Goal: Find specific page/section

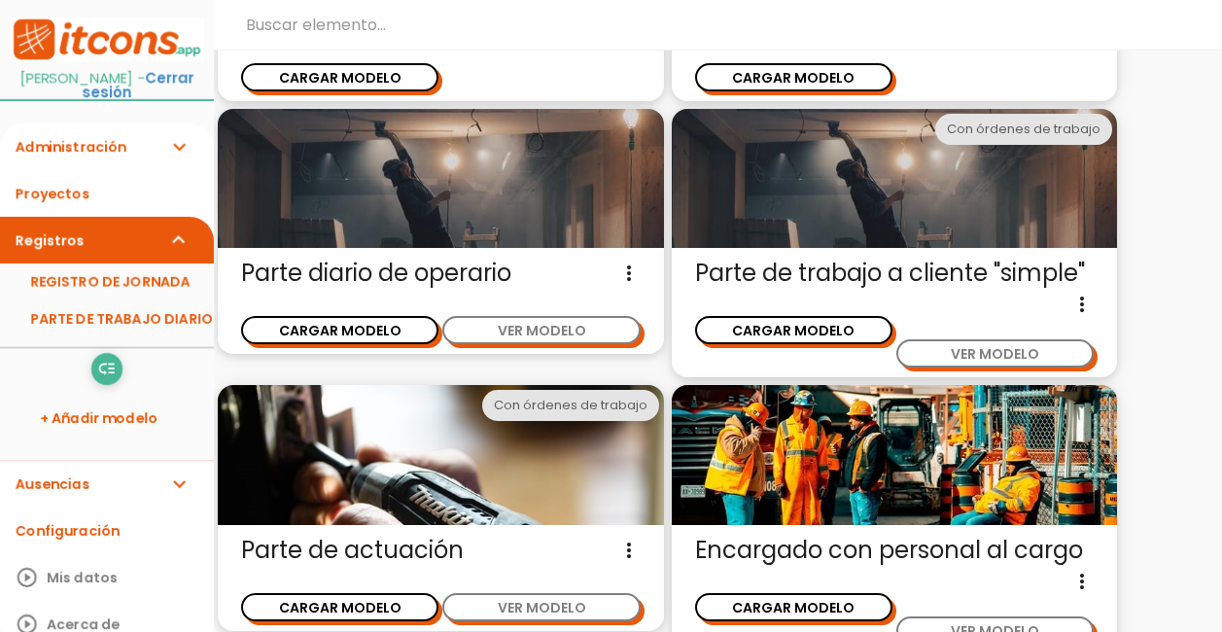
scroll to position [292, 0]
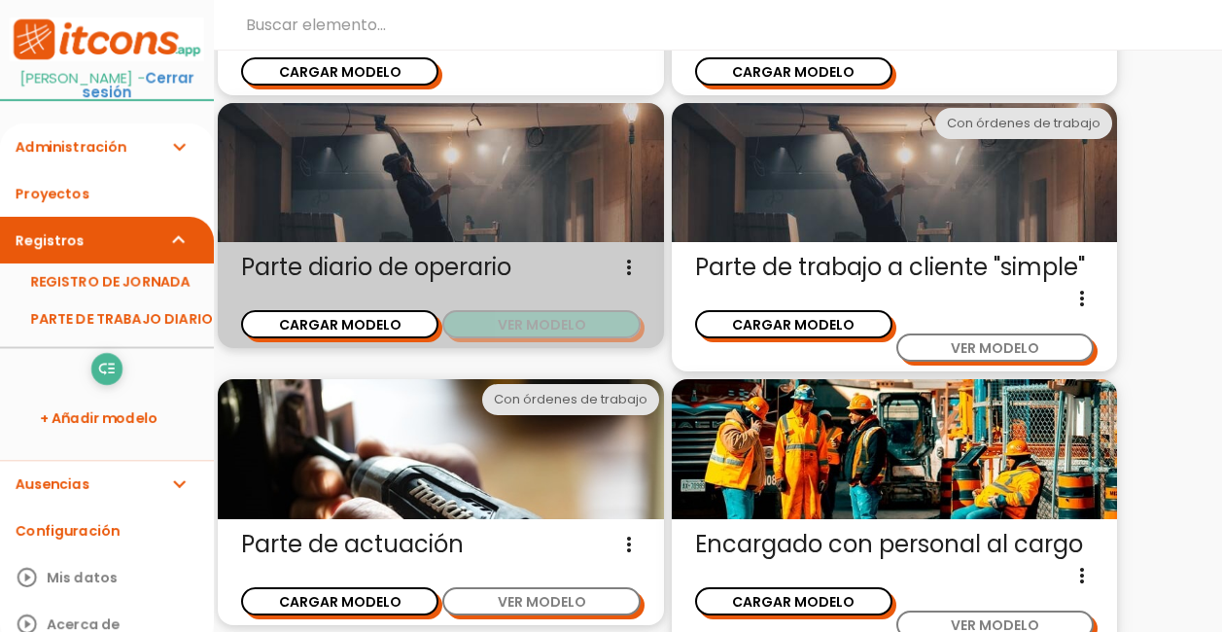
click at [571, 329] on button "VER MODELO" at bounding box center [540, 324] width 197 height 28
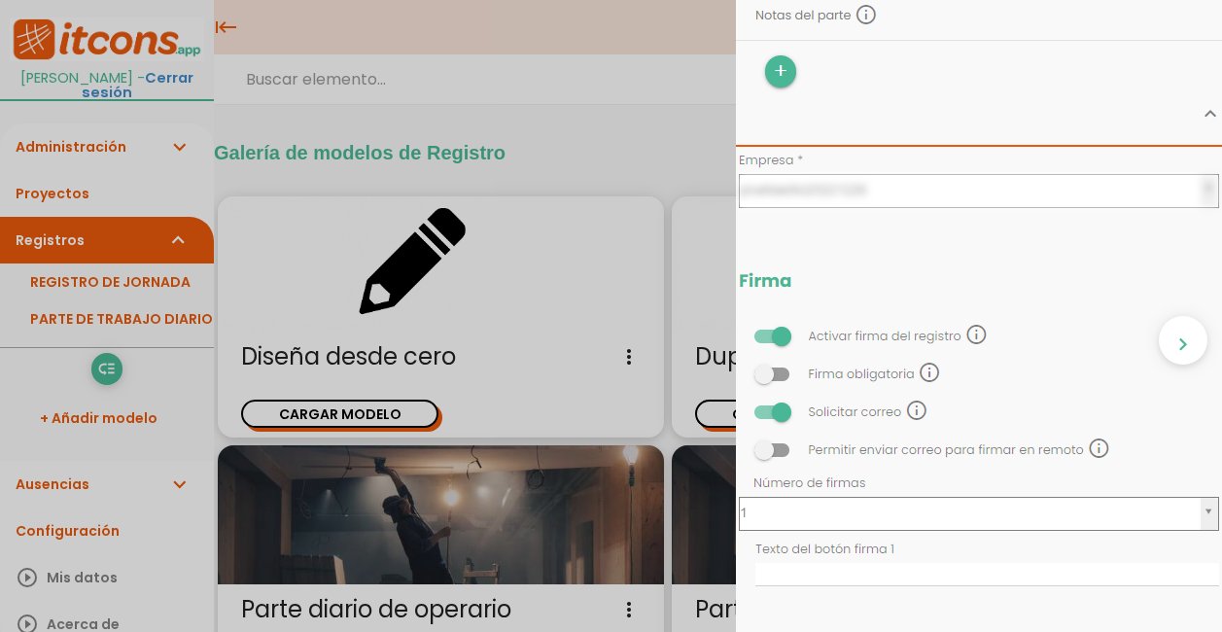
scroll to position [1652, 0]
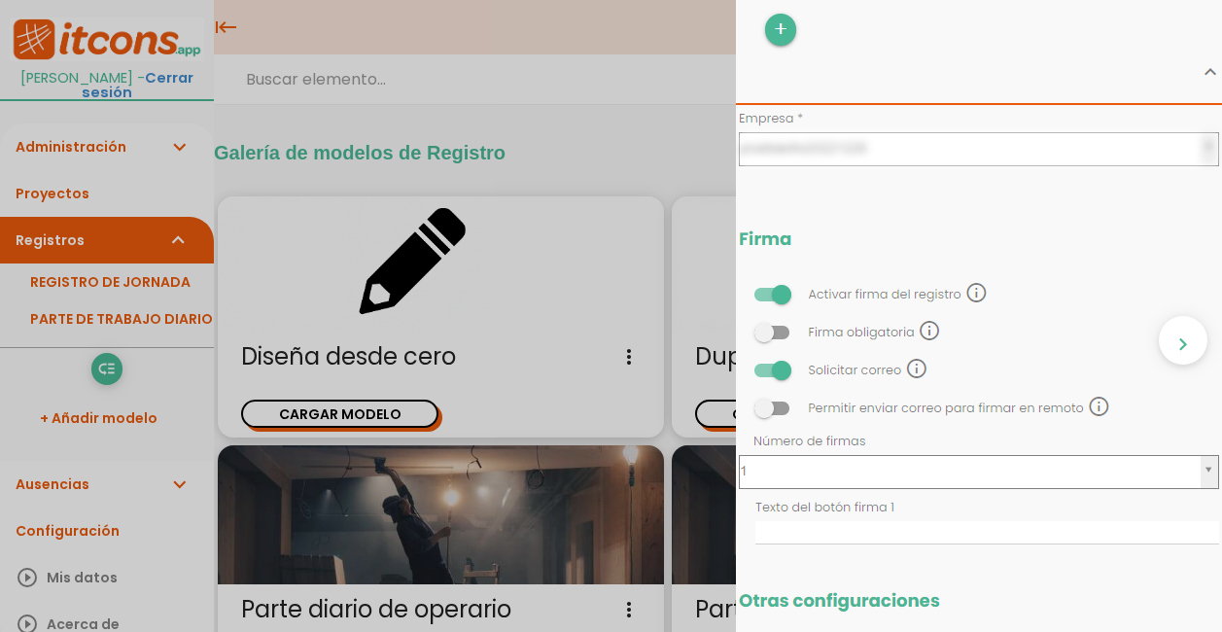
click at [647, 101] on div "close CARGAR MODELO chevron_right" at bounding box center [611, 316] width 1222 height 632
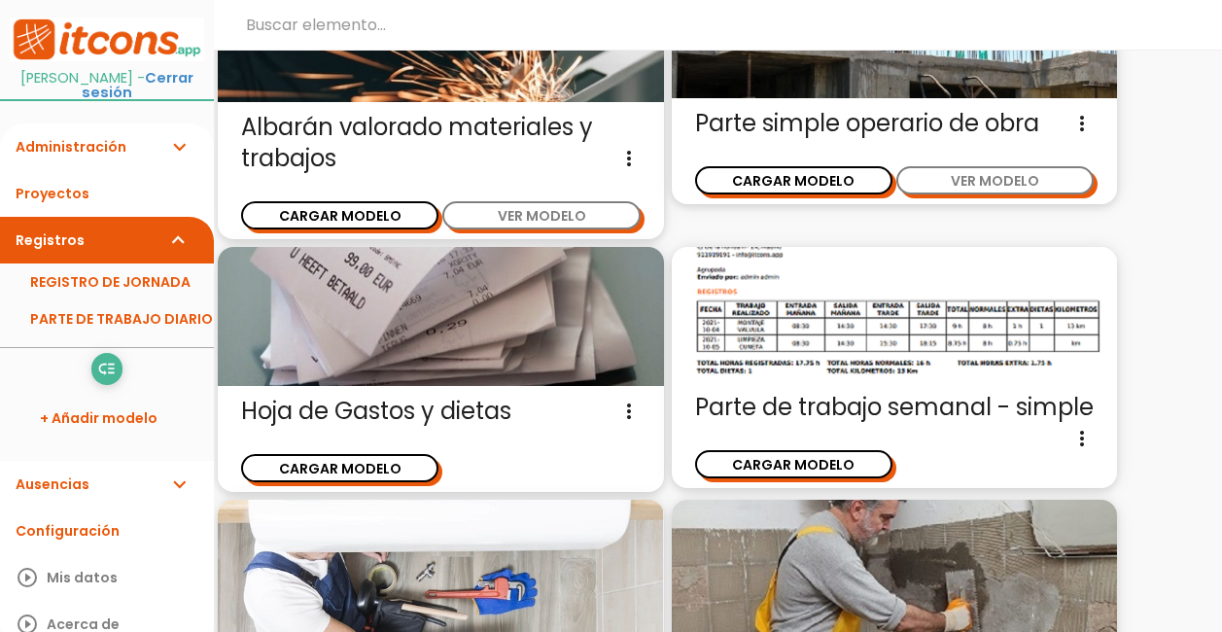
scroll to position [1018, 0]
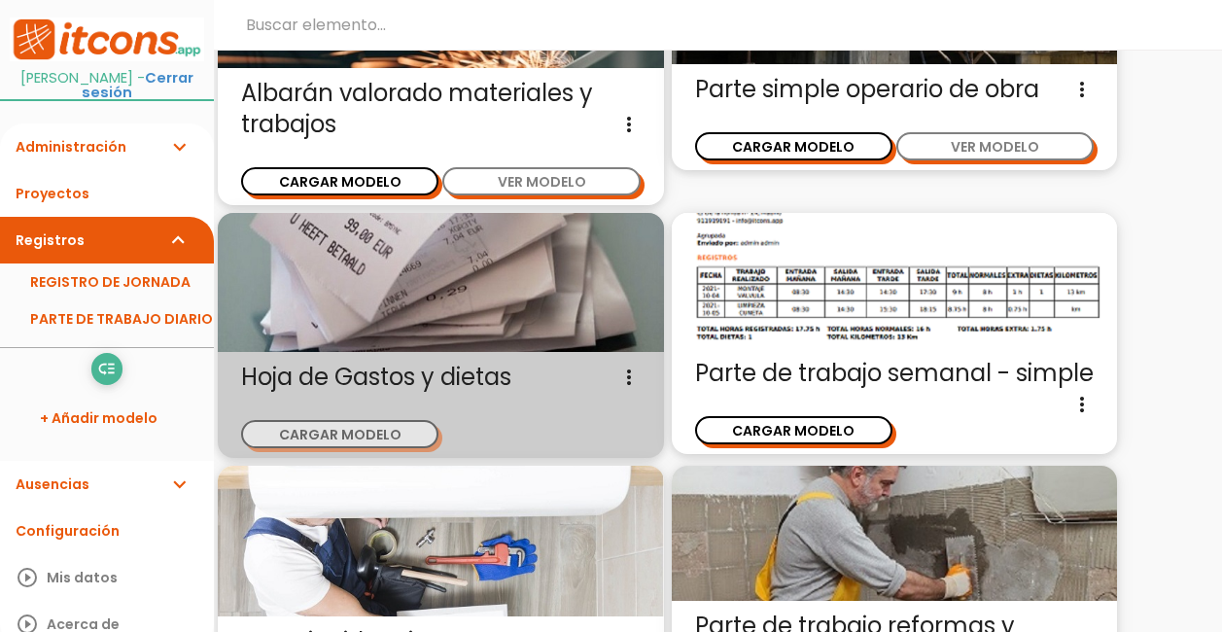
click at [384, 420] on div "CARGAR MODELO" at bounding box center [340, 424] width 199 height 48
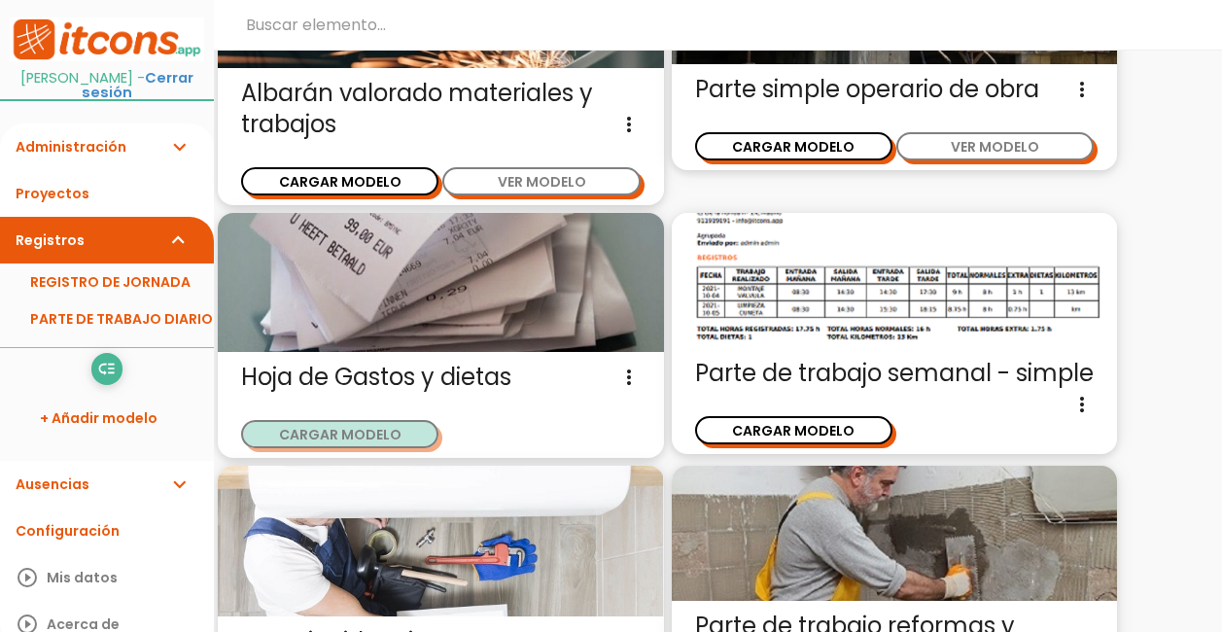
click at [406, 433] on button "CARGAR MODELO" at bounding box center [339, 434] width 197 height 28
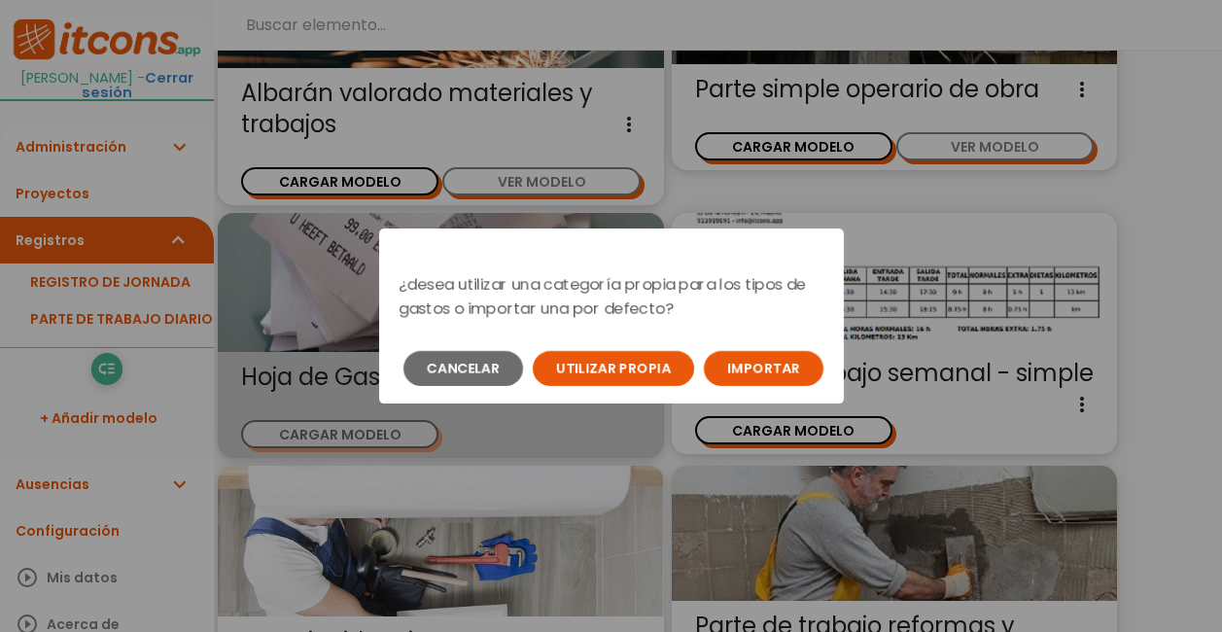
scroll to position [0, 0]
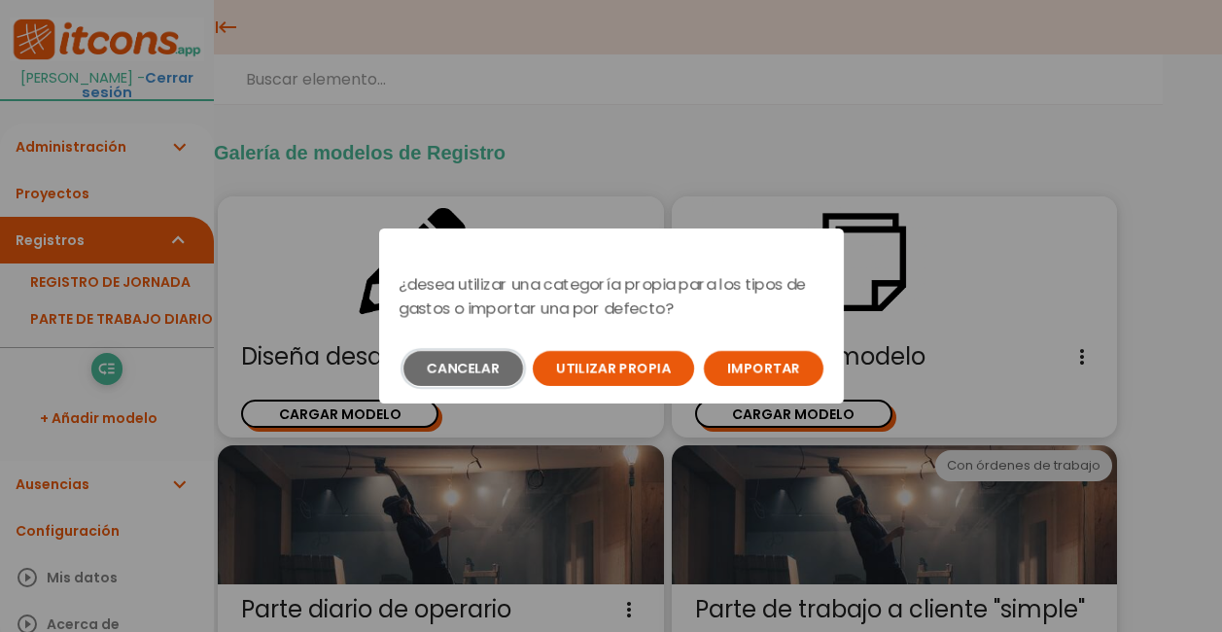
click at [447, 377] on button "Cancelar" at bounding box center [463, 368] width 120 height 35
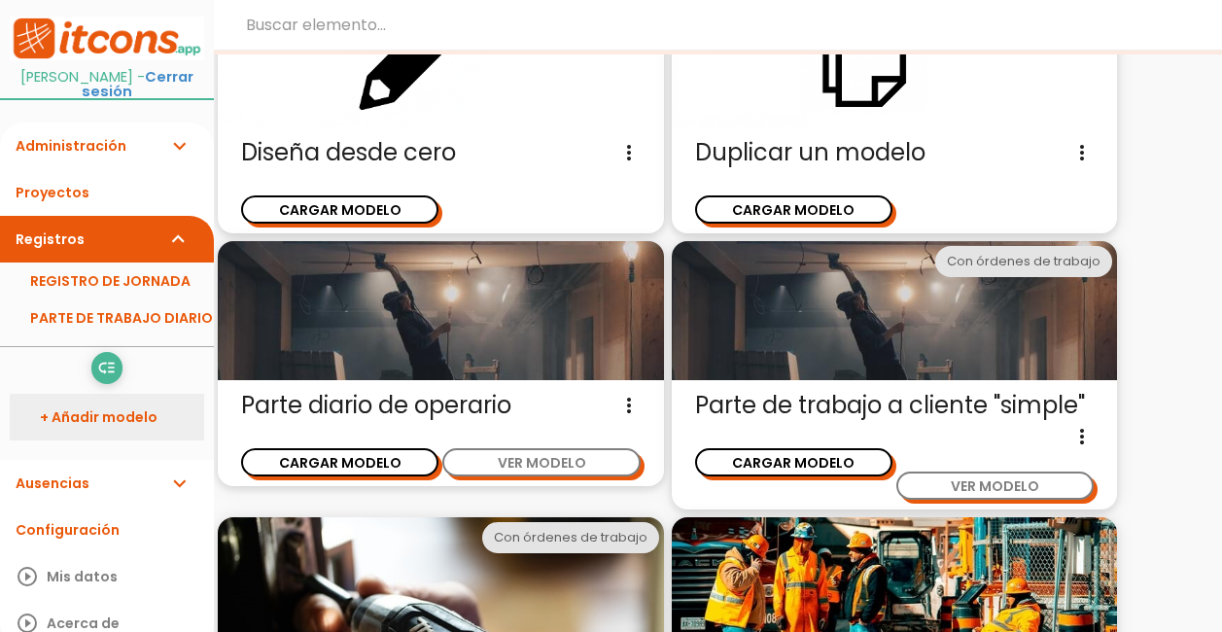
scroll to position [144, 0]
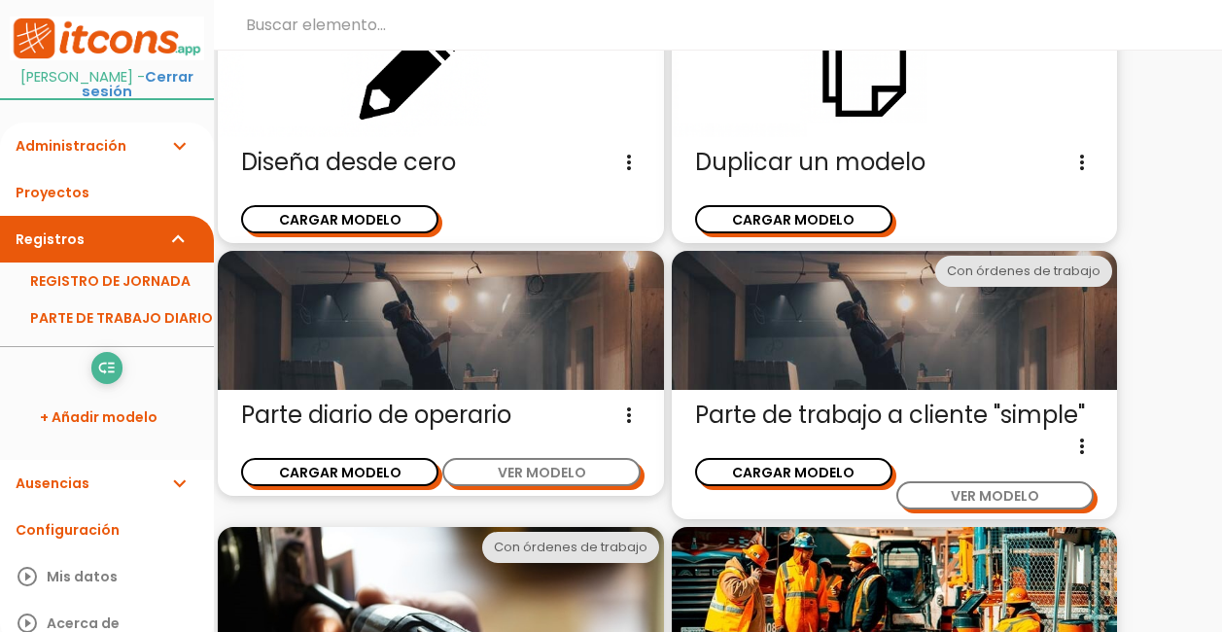
click at [167, 468] on icon "expand_more" at bounding box center [178, 483] width 23 height 47
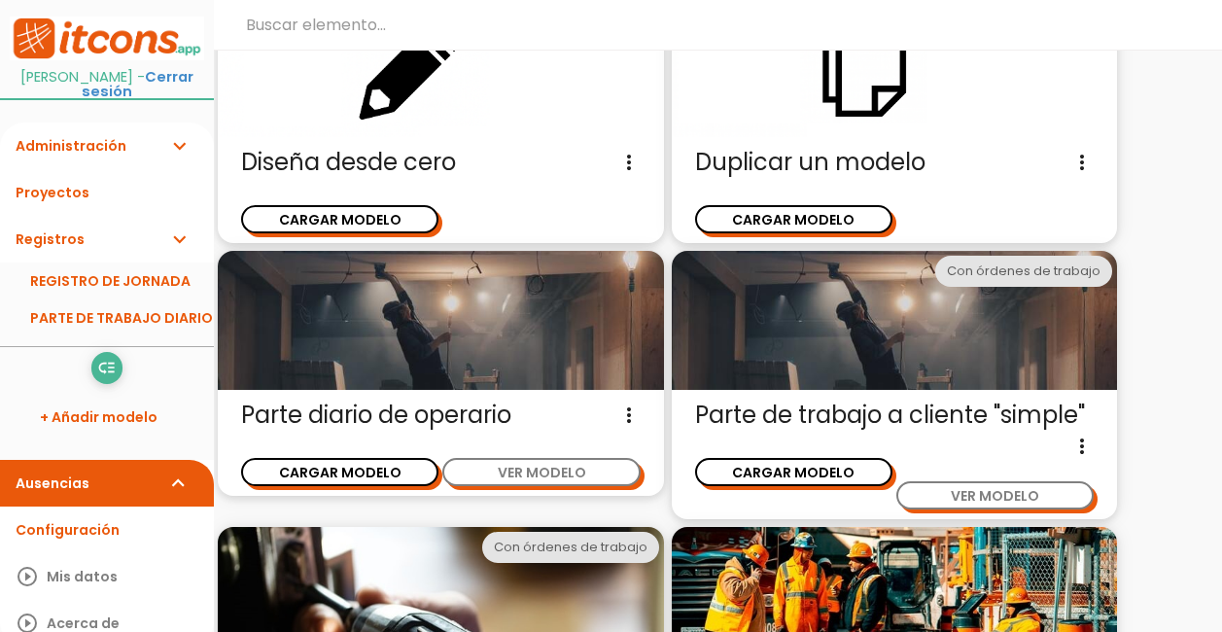
scroll to position [0, 0]
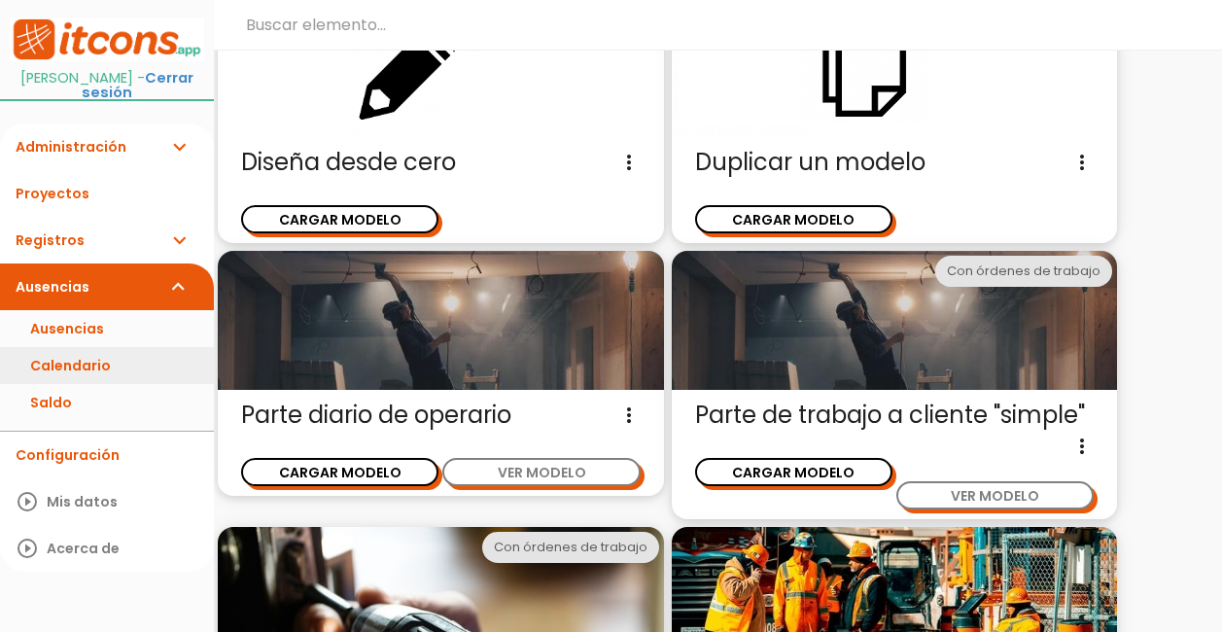
click at [85, 356] on link "Calendario" at bounding box center [107, 365] width 214 height 37
